Goal: Information Seeking & Learning: Learn about a topic

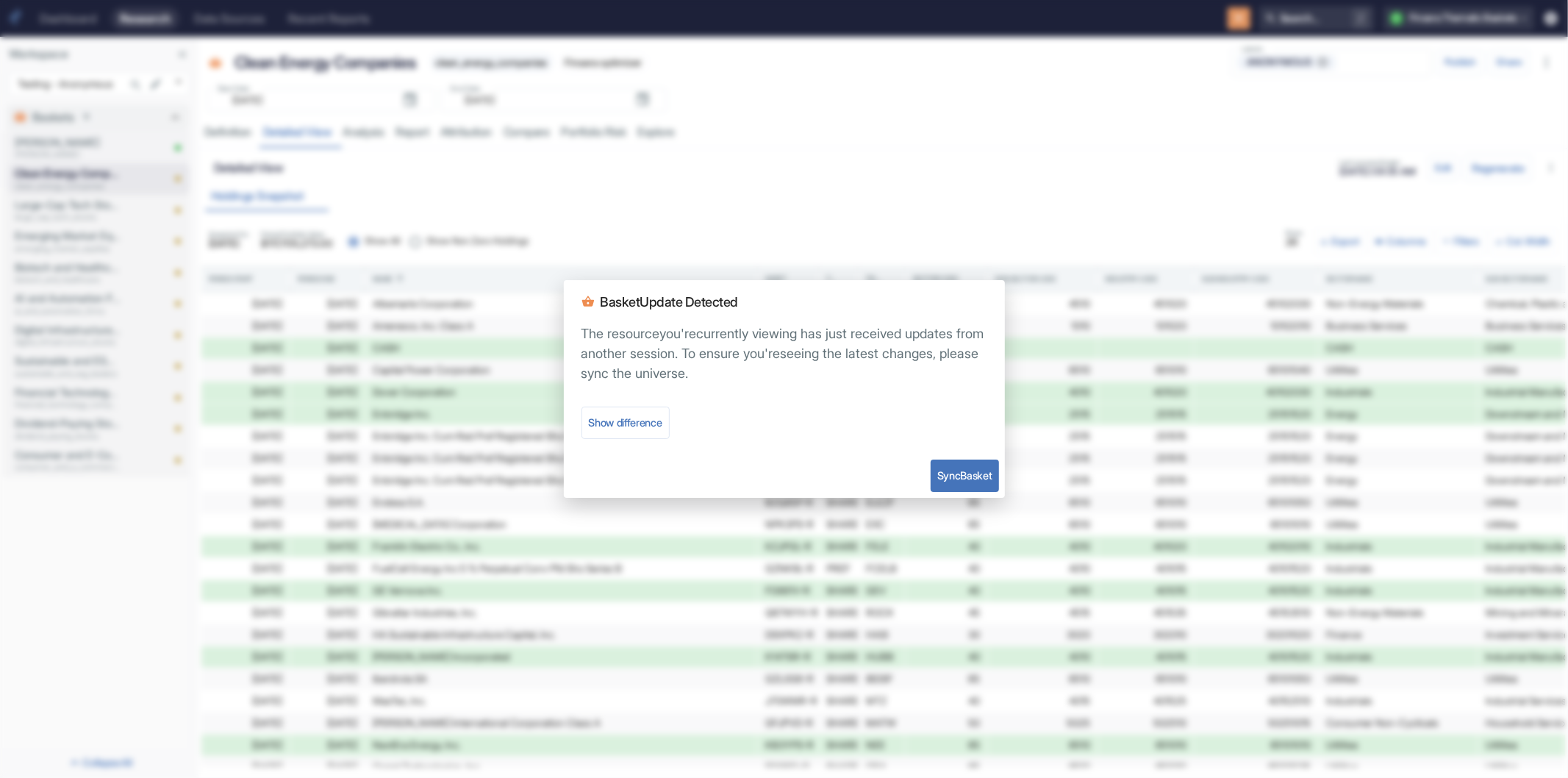
click at [997, 471] on button "Sync Basket" at bounding box center [965, 475] width 69 height 32
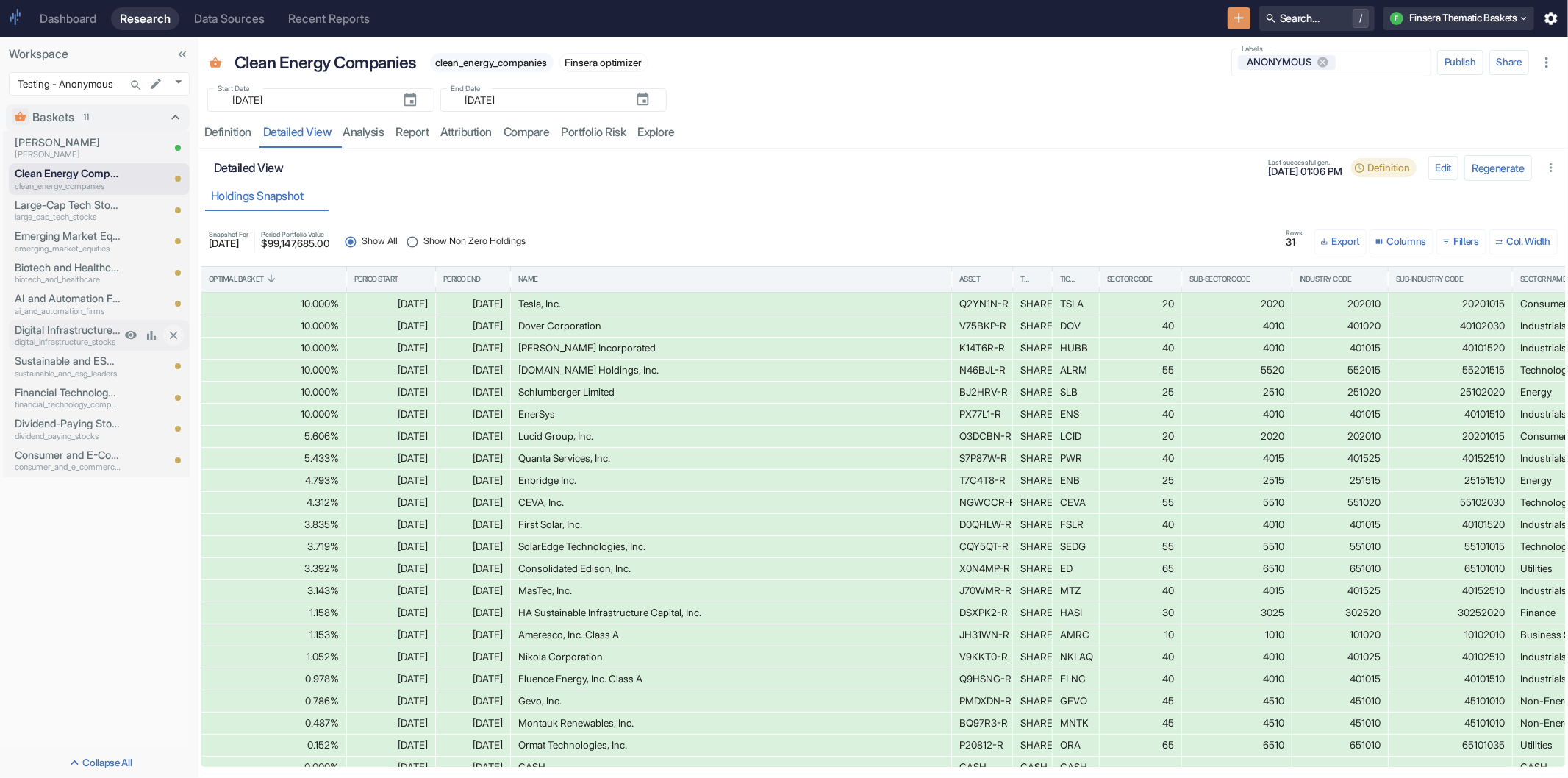
click at [35, 339] on p "digital_infrastructure_stocks" at bounding box center [68, 342] width 106 height 12
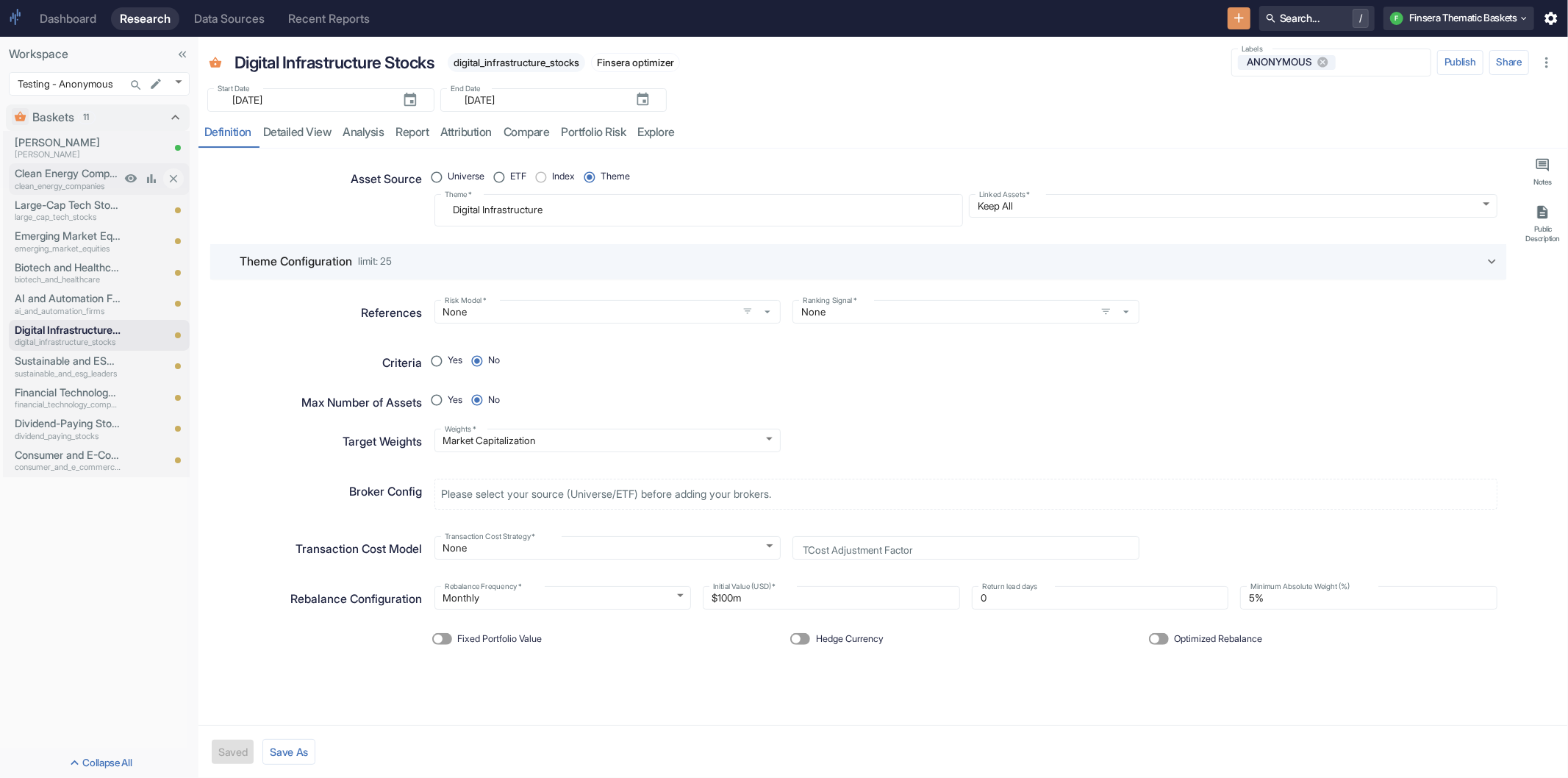
type textarea "x"
click at [42, 171] on p "Clean Energy Companies" at bounding box center [68, 174] width 106 height 16
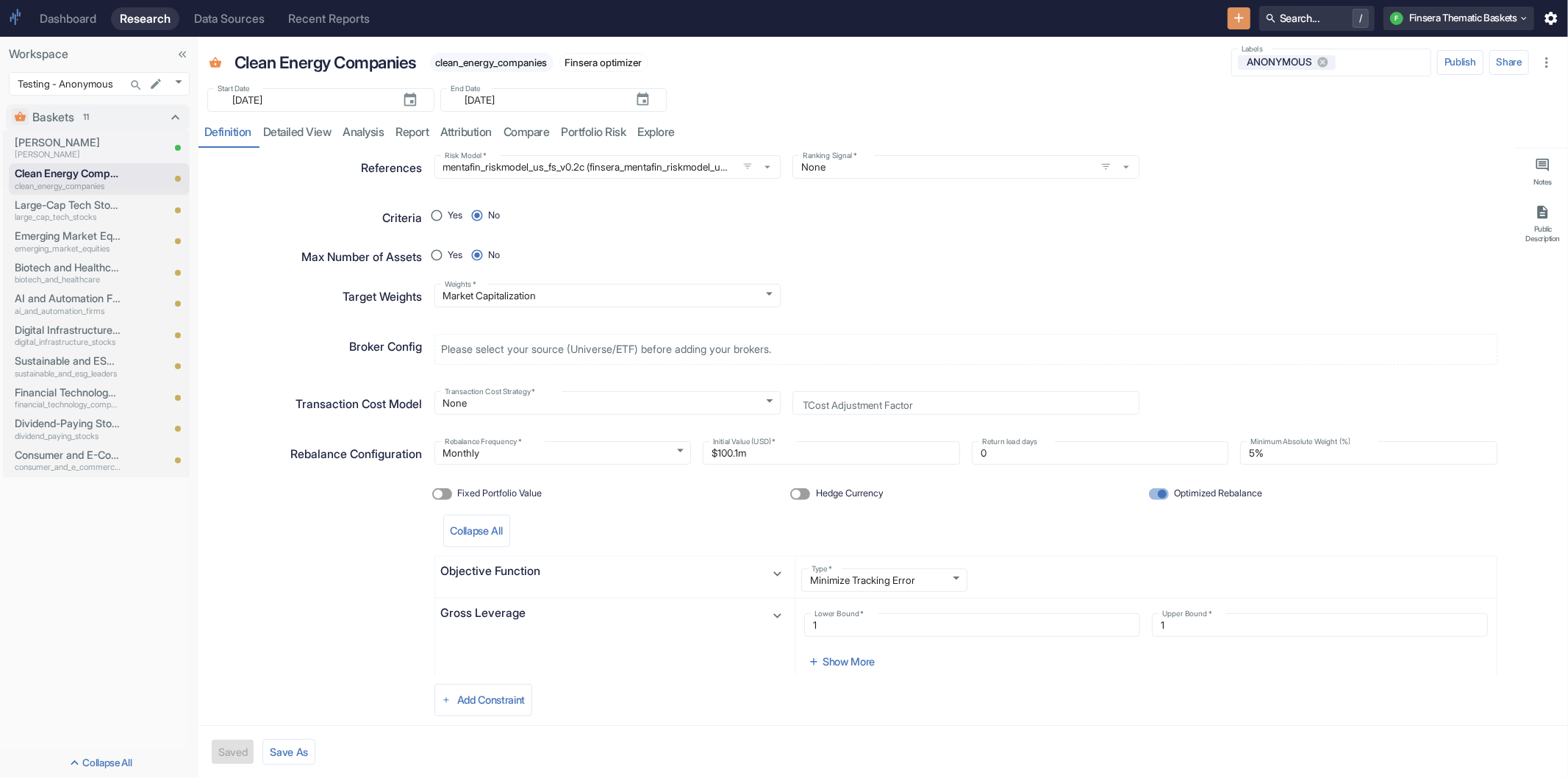
scroll to position [490, 0]
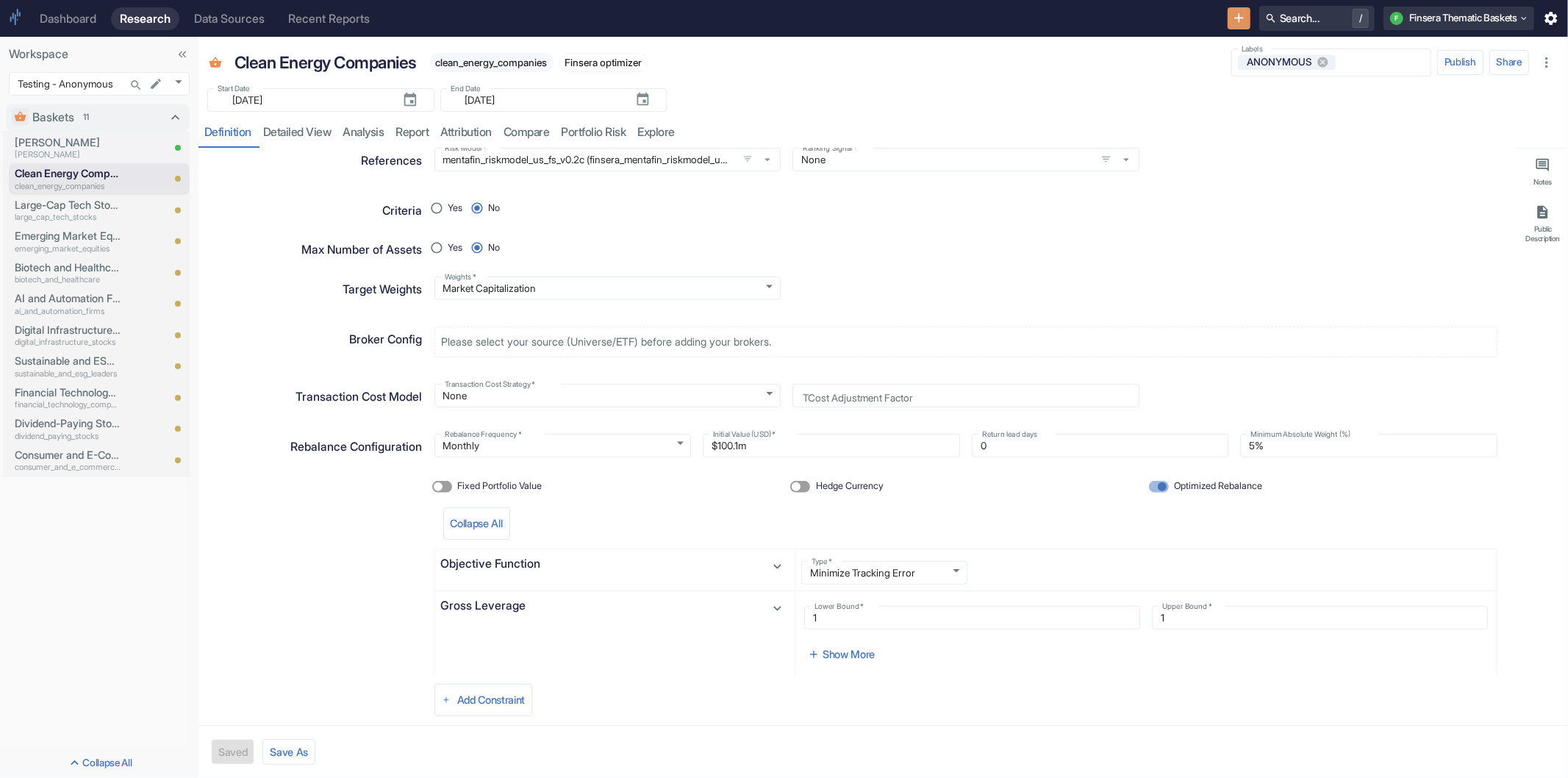
type textarea "x"
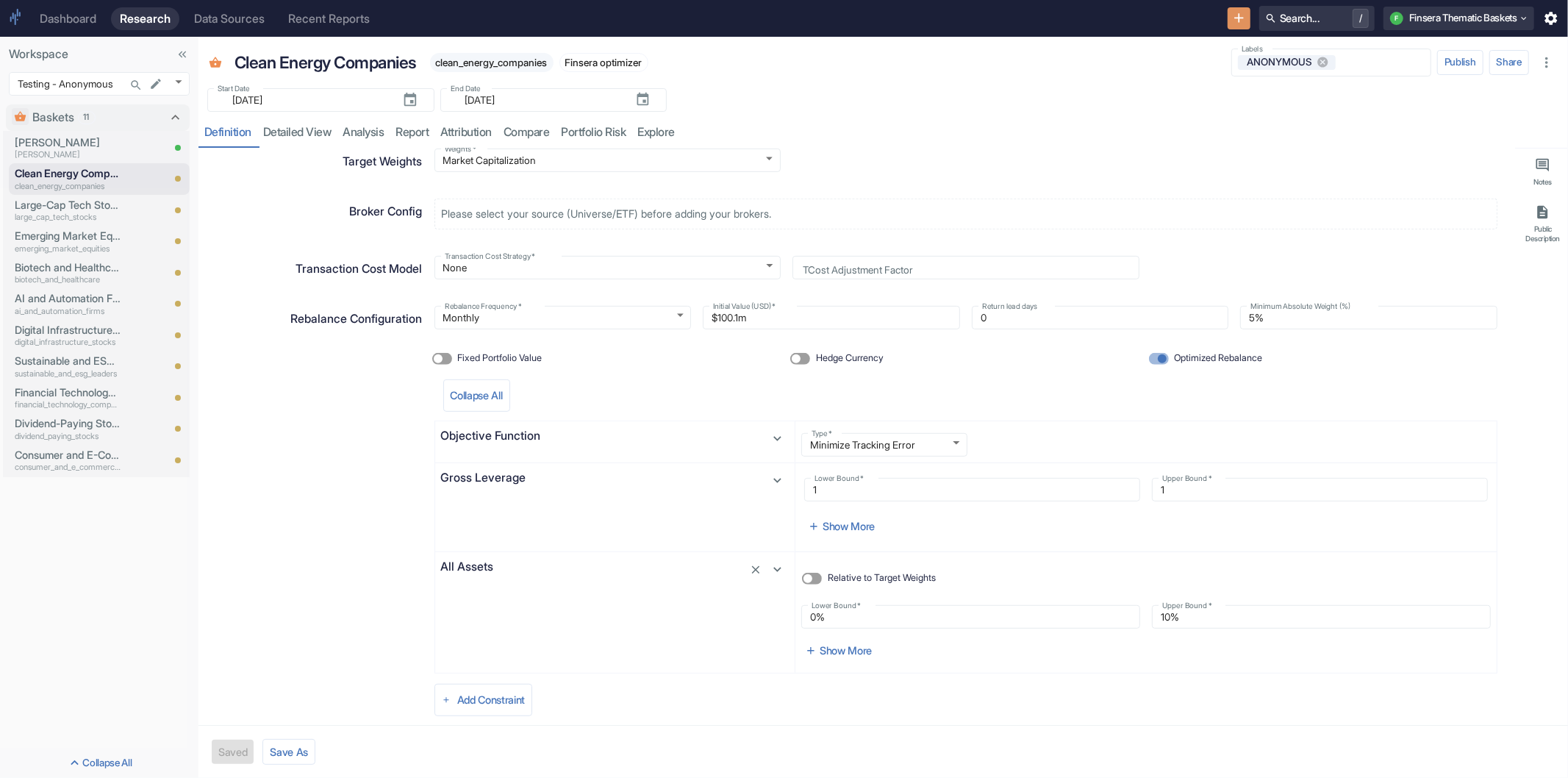
scroll to position [651, 0]
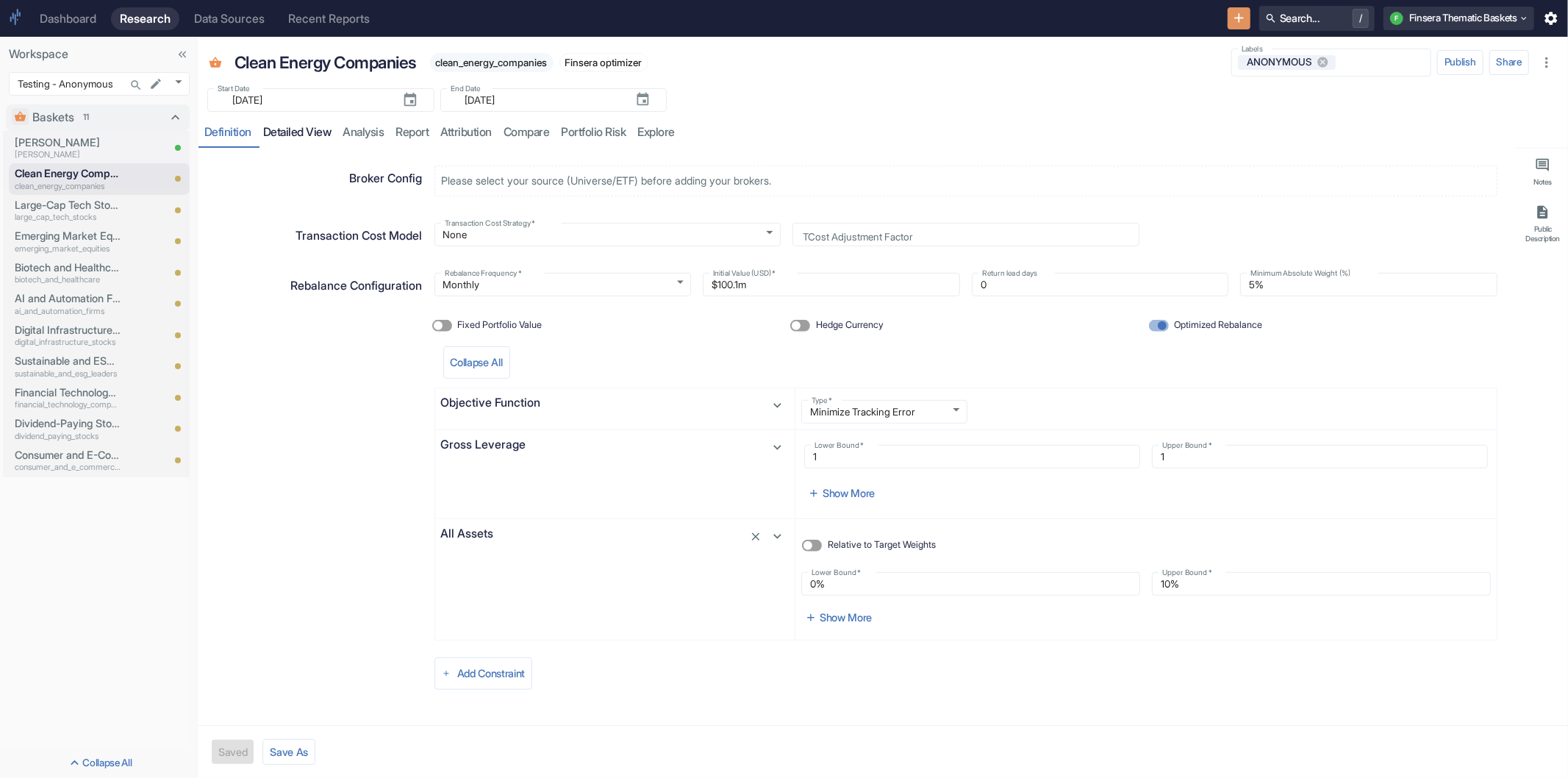
click at [305, 128] on link "detailed view" at bounding box center [297, 133] width 80 height 30
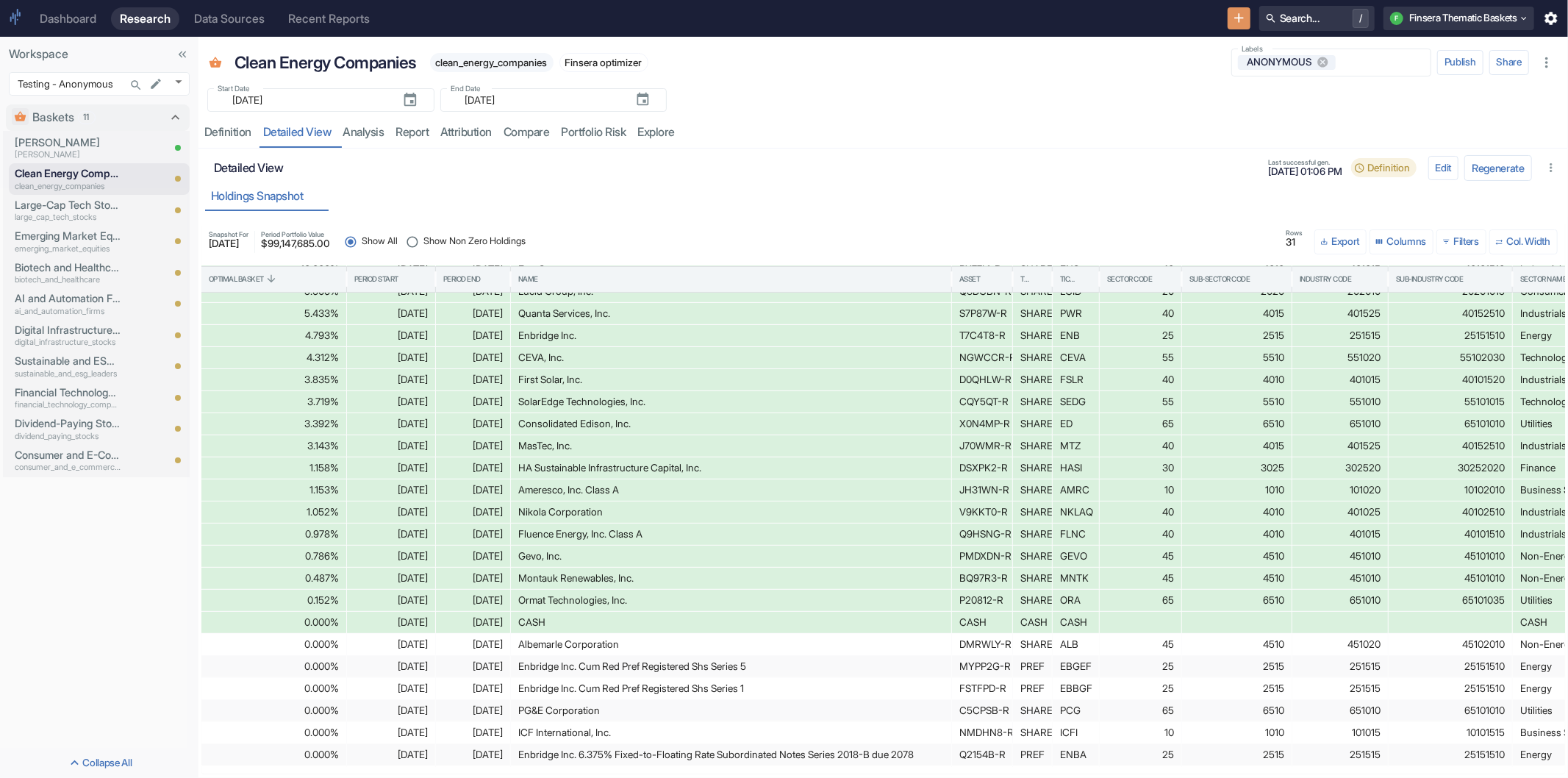
scroll to position [196, 0]
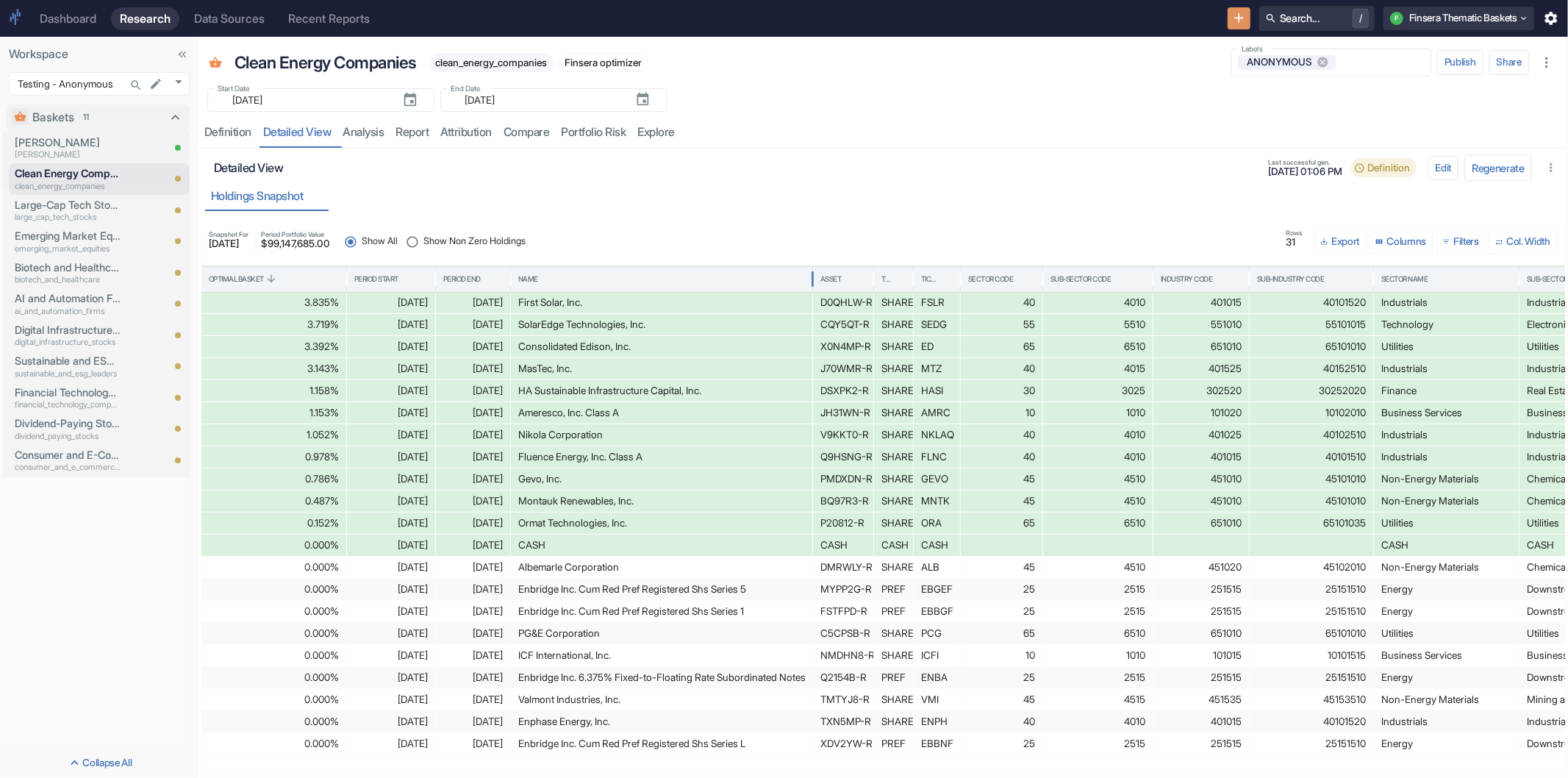
drag, startPoint x: 950, startPoint y: 277, endPoint x: 810, endPoint y: 297, distance: 141.4
click at [810, 297] on div "Optimal Basket Period Start Period End Name Asset Type Ticker Sector Code Sub-S…" at bounding box center [883, 516] width 1364 height 500
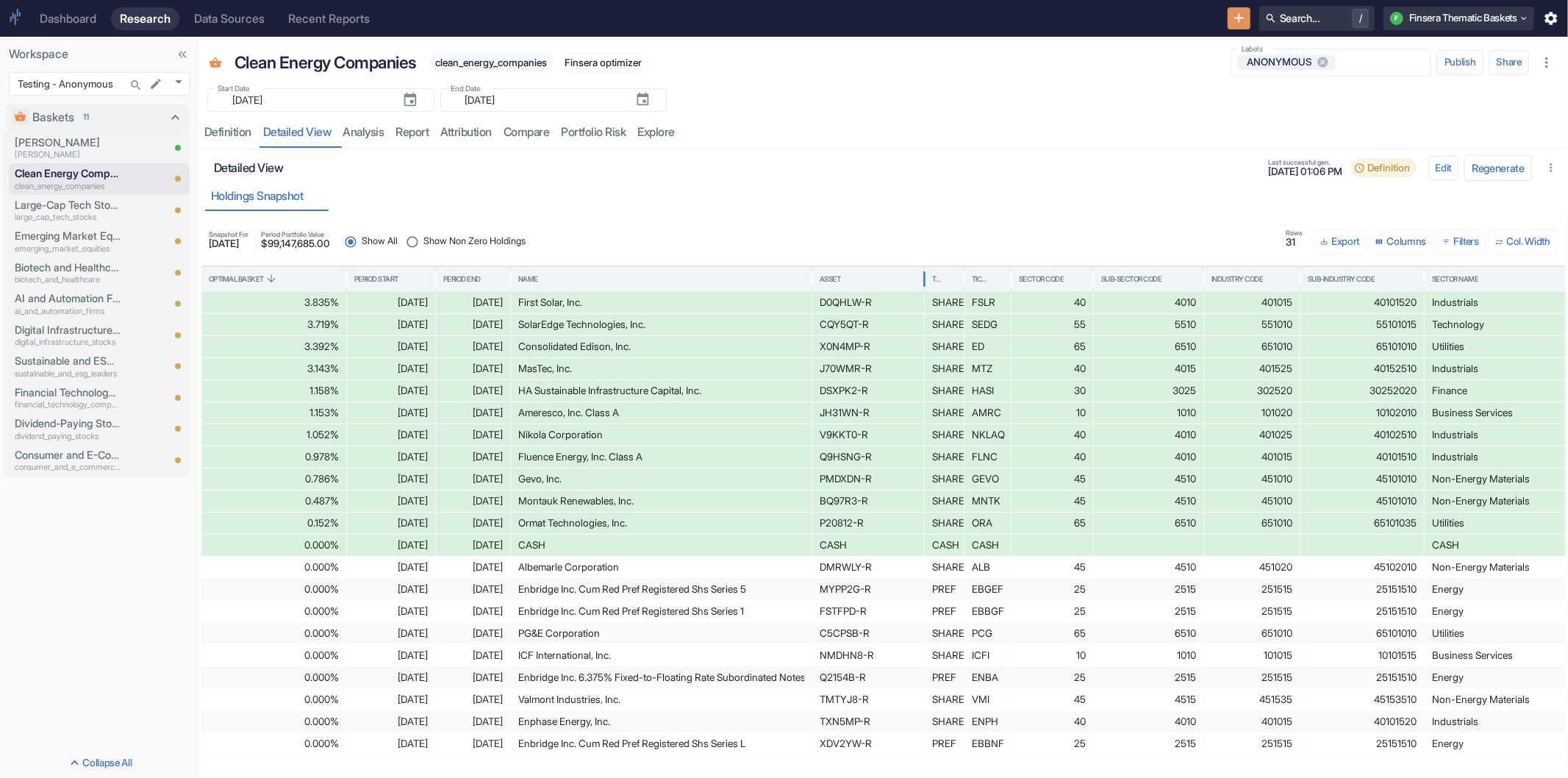
drag, startPoint x: 869, startPoint y: 277, endPoint x: 921, endPoint y: 277, distance: 52.0
click at [921, 277] on div at bounding box center [924, 279] width 7 height 33
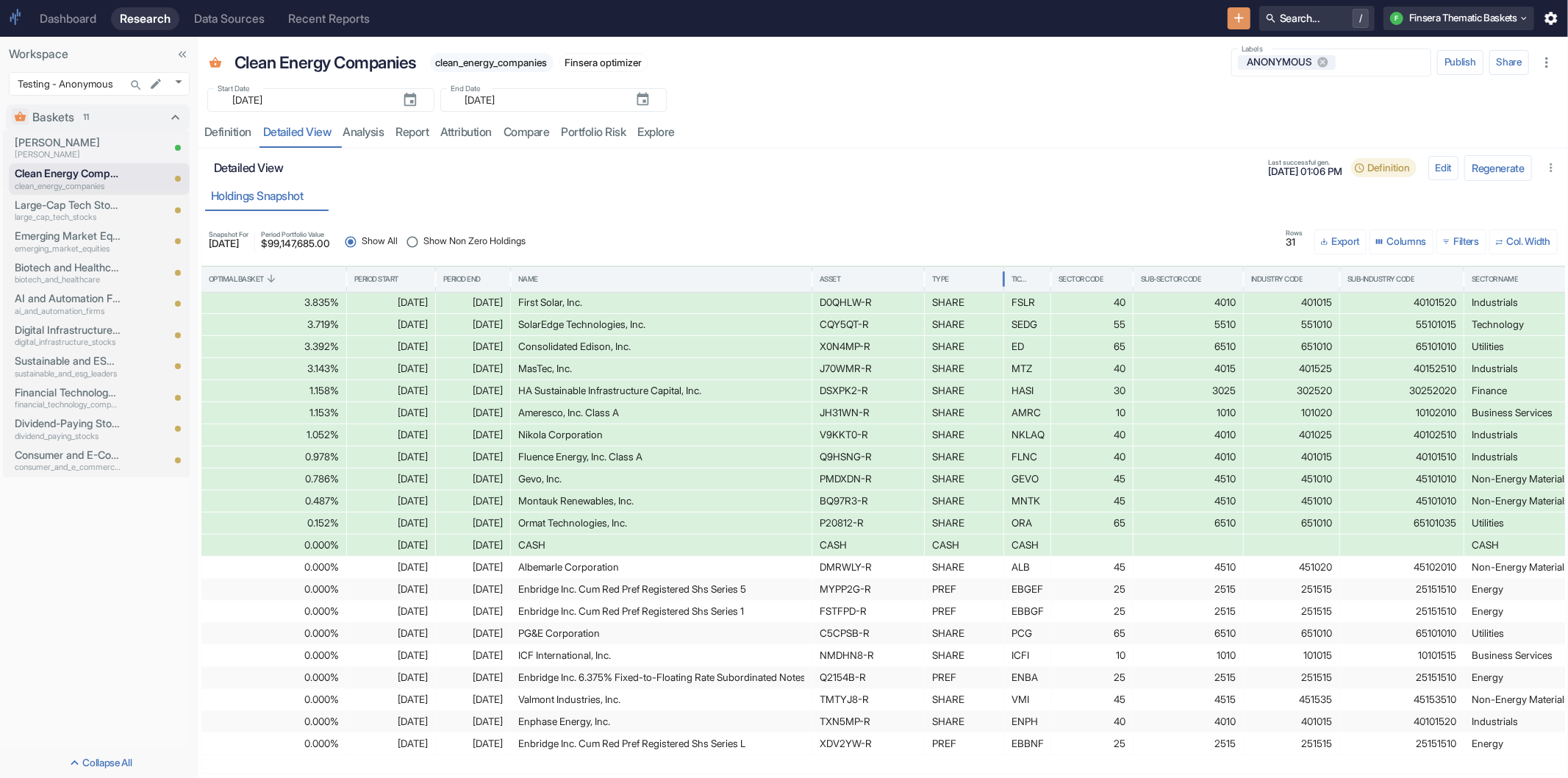
drag, startPoint x: 973, startPoint y: 275, endPoint x: 1000, endPoint y: 278, distance: 27.2
click at [1000, 278] on div at bounding box center [1003, 279] width 7 height 33
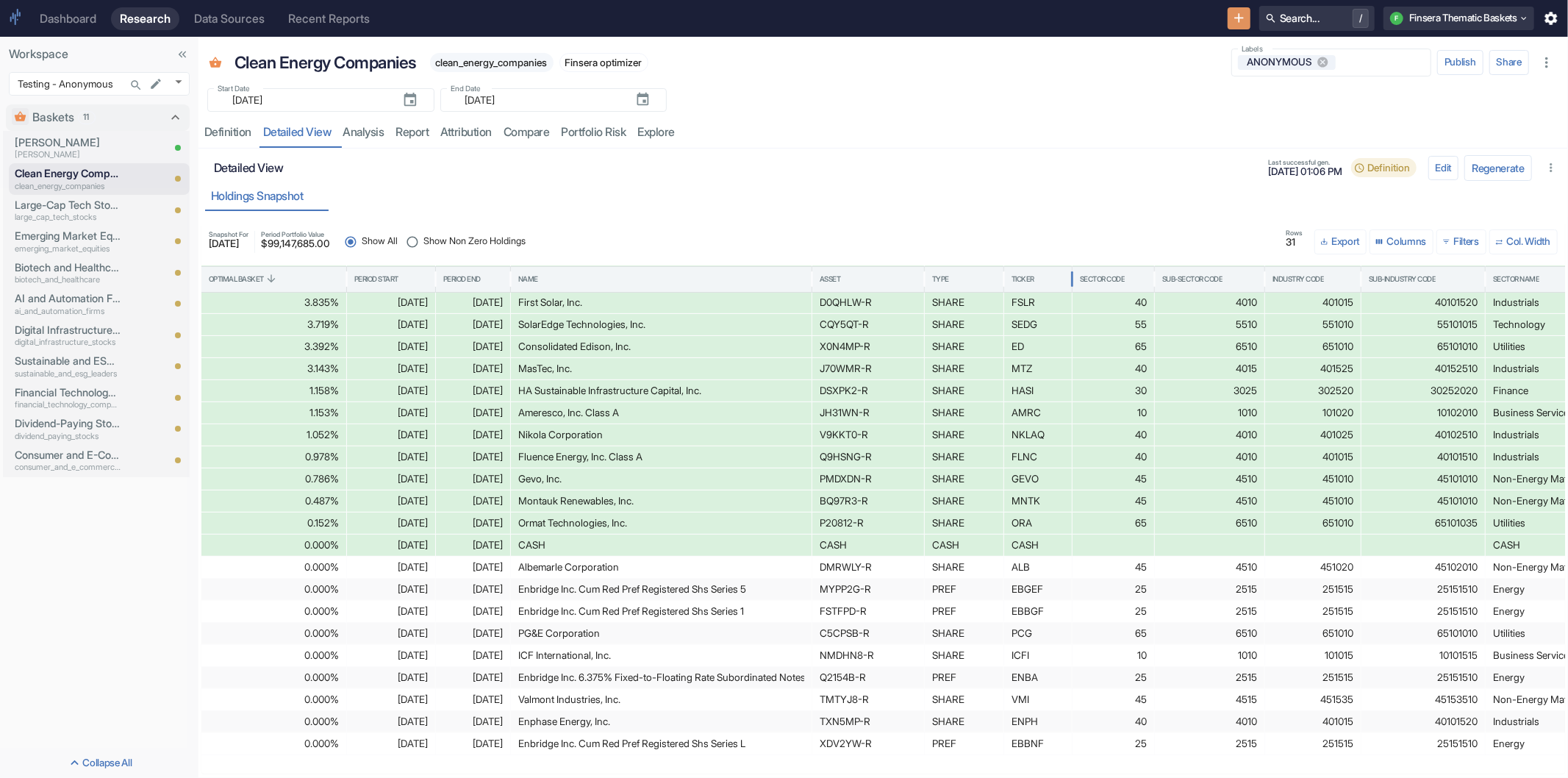
drag, startPoint x: 1047, startPoint y: 277, endPoint x: 1069, endPoint y: 277, distance: 22.0
click at [1069, 277] on div at bounding box center [1072, 279] width 7 height 33
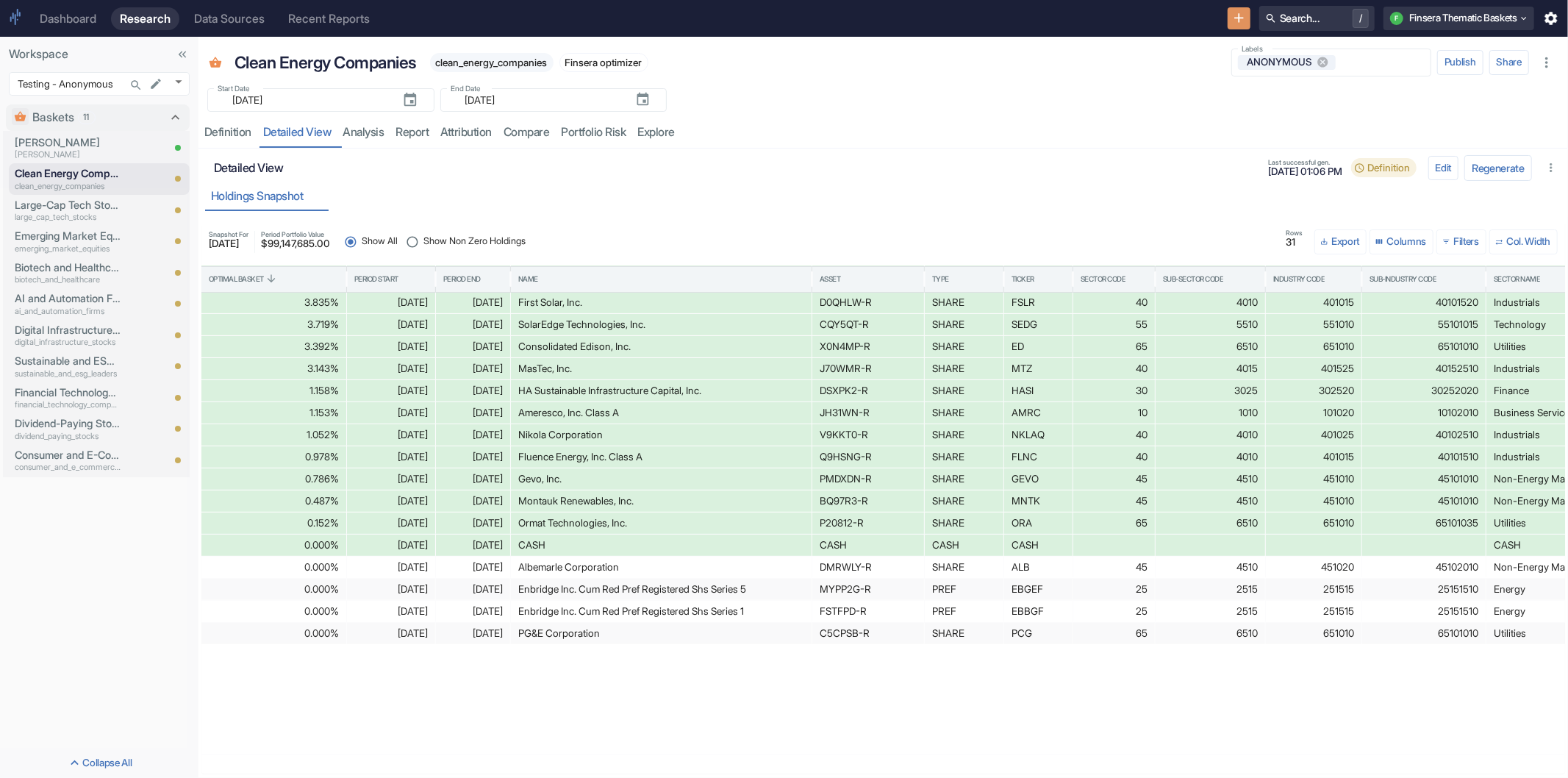
scroll to position [0, 0]
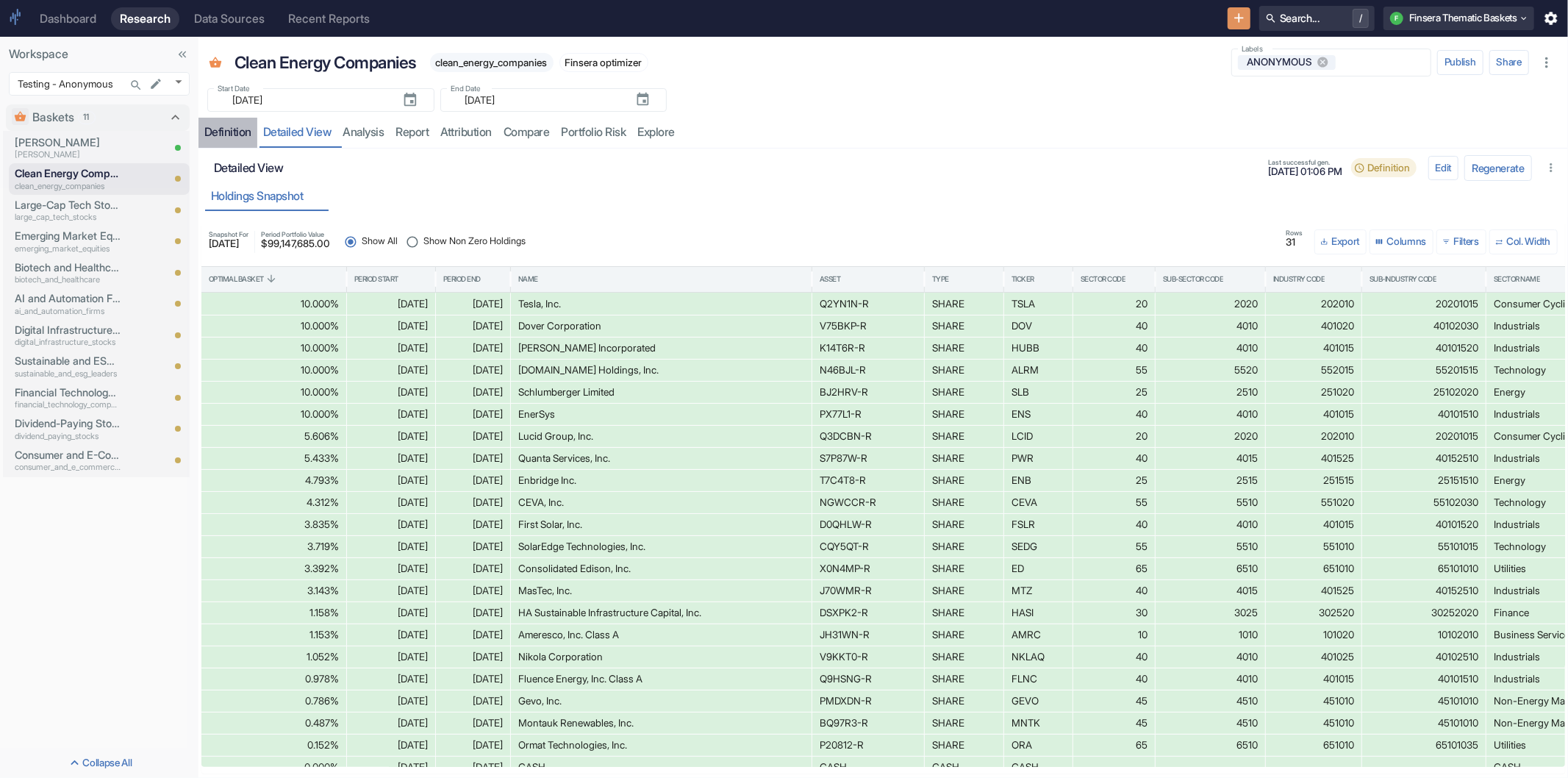
click at [237, 134] on div "Definition" at bounding box center [228, 132] width 47 height 15
